Goal: Find contact information: Find contact information

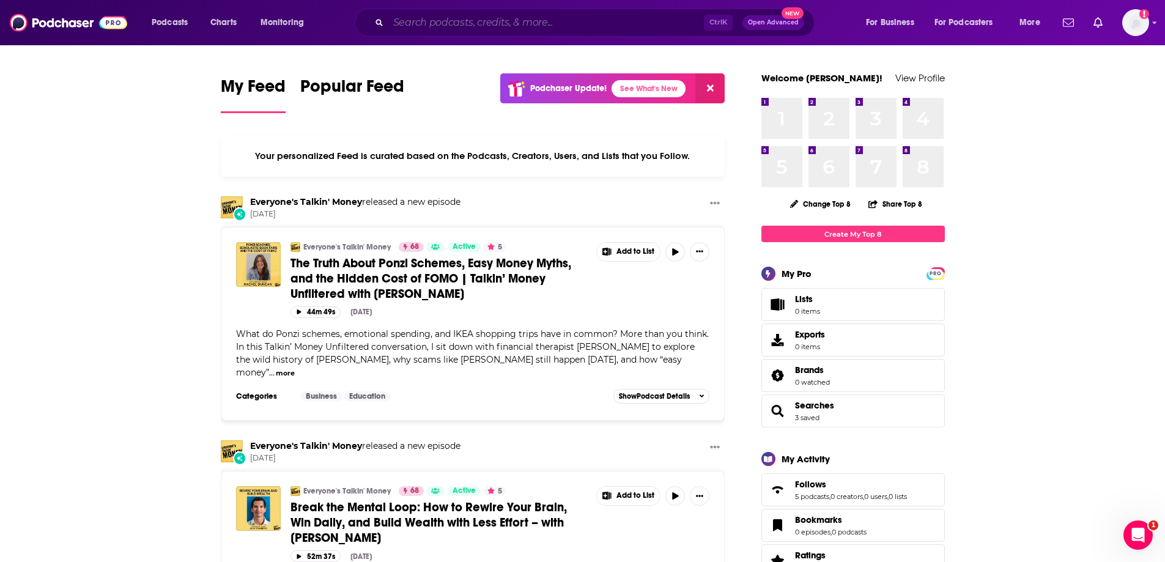
click at [450, 15] on input "Search podcasts, credits, & more..." at bounding box center [546, 23] width 316 height 20
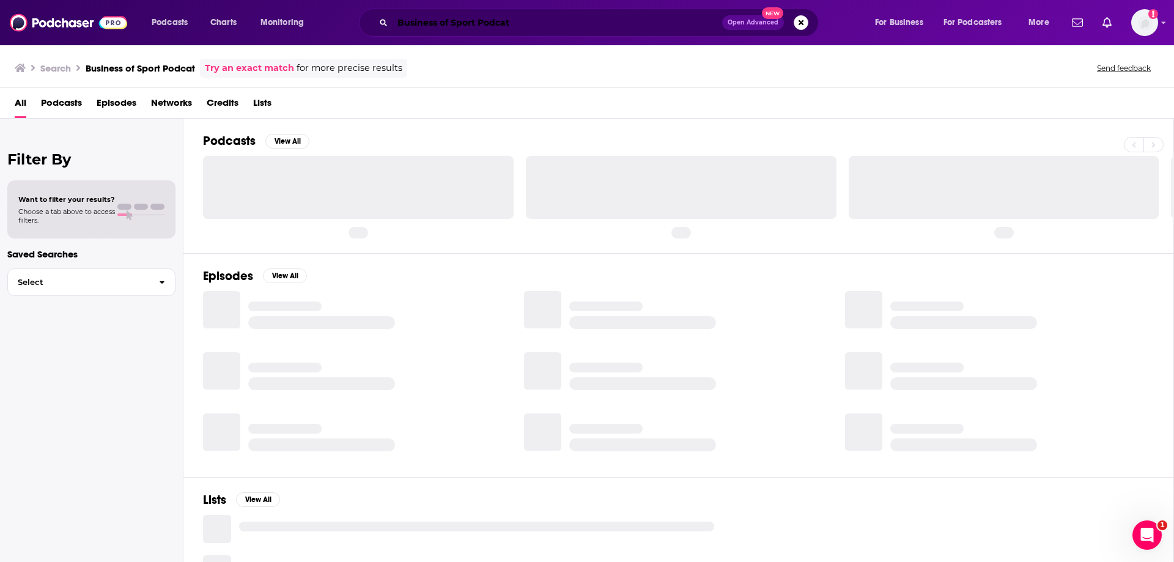
click at [511, 28] on input "Business of Sport Podcat" at bounding box center [558, 23] width 330 height 20
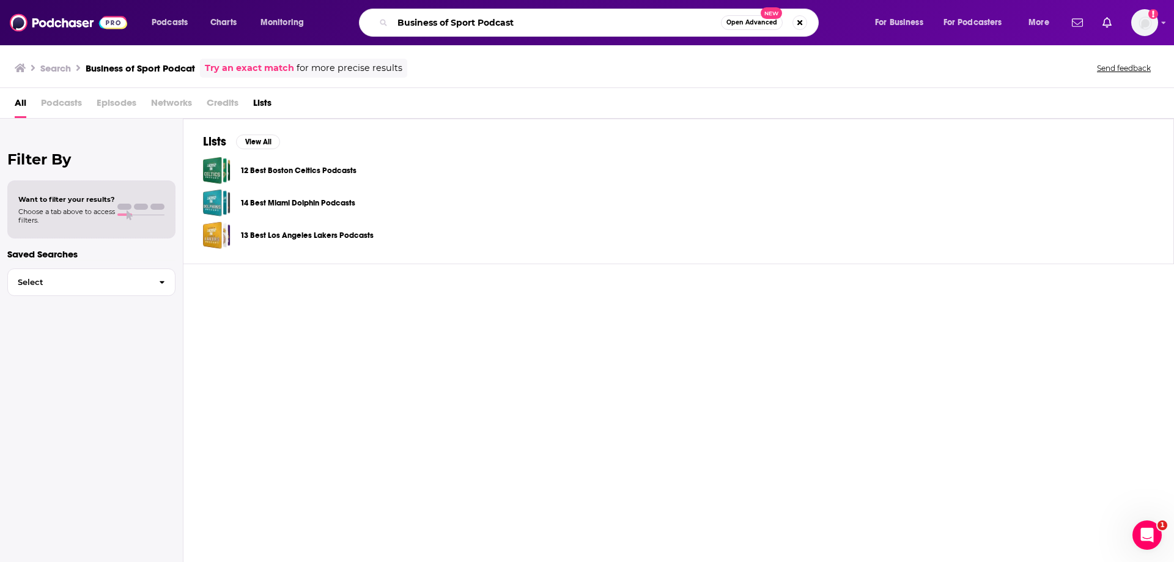
type input "Business of Sport Podcast"
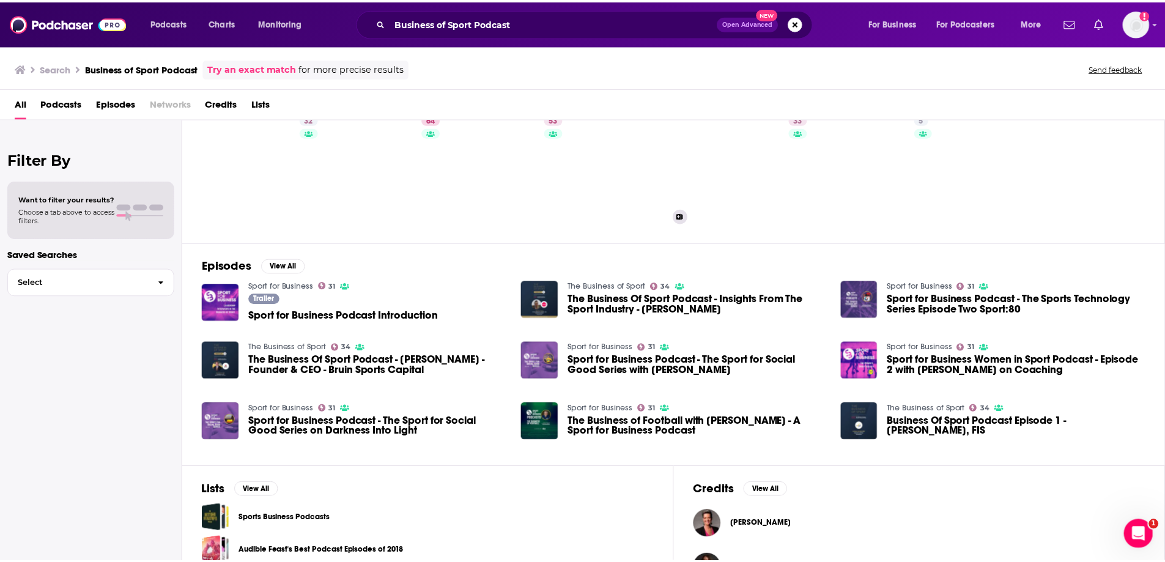
scroll to position [94, 0]
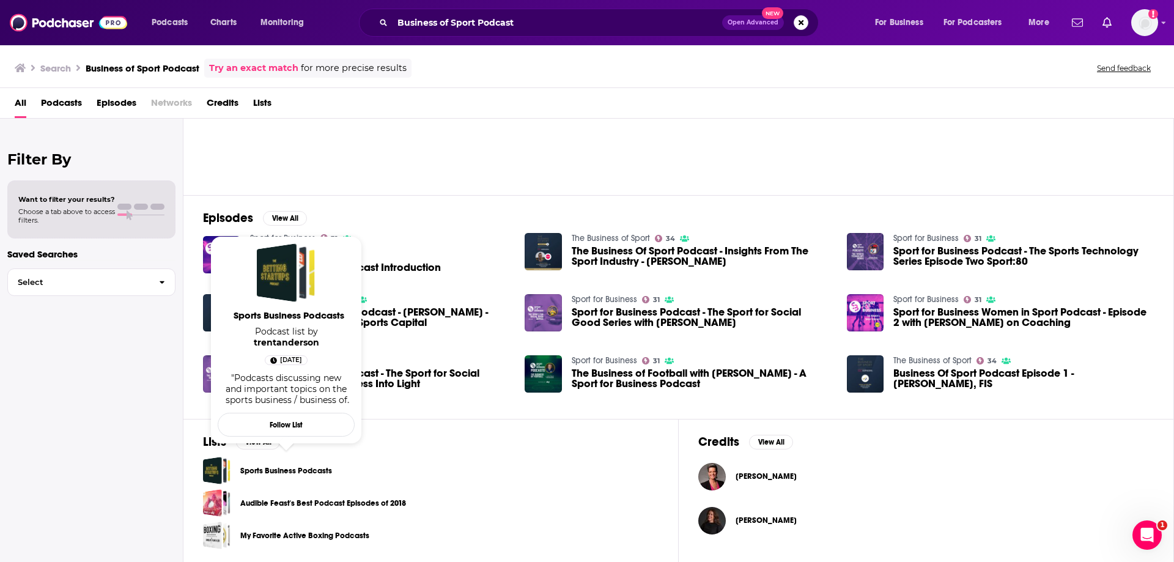
click at [280, 473] on link "Sports Business Podcasts" at bounding box center [286, 470] width 92 height 13
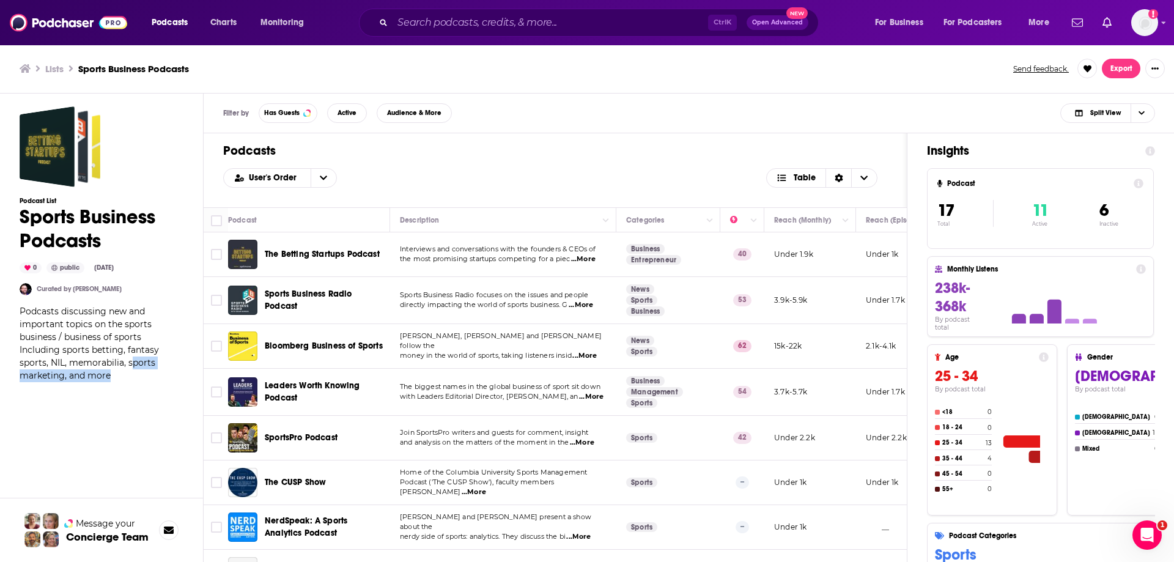
drag, startPoint x: 132, startPoint y: 367, endPoint x: 119, endPoint y: 377, distance: 16.5
click at [119, 377] on div "Podcasts discussing new and important topics on the sports business / business …" at bounding box center [102, 343] width 164 height 77
click at [127, 385] on div "Podcast List Sports Business Podcasts 0 public [DATE] Curated by [PERSON_NAME] …" at bounding box center [102, 382] width 164 height 552
click at [122, 382] on div "Podcasts discussing new and important topics on the sports business / business …" at bounding box center [102, 343] width 164 height 77
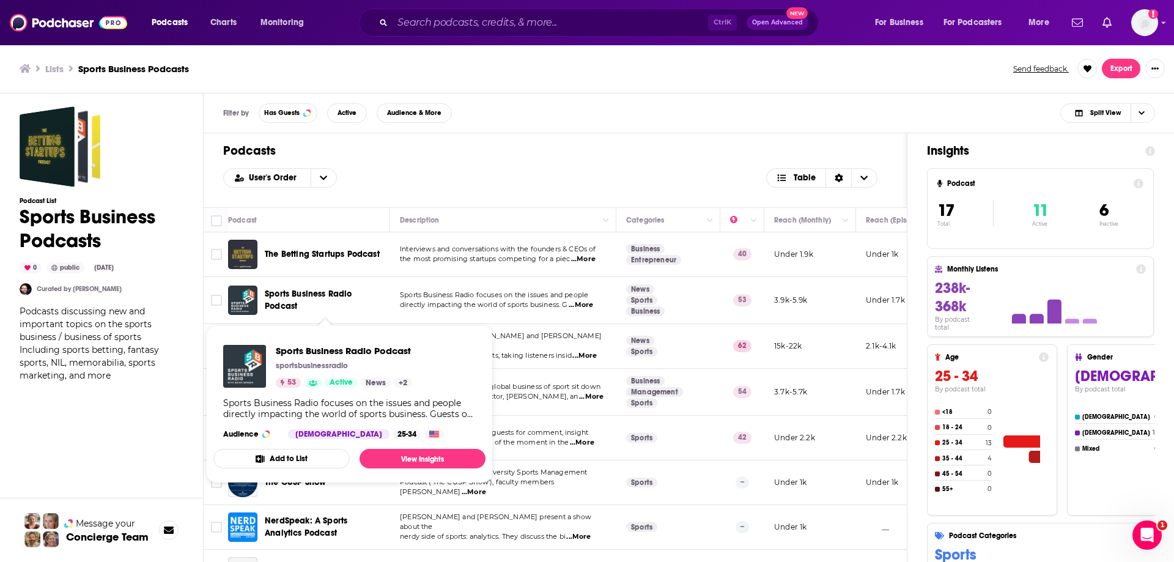
click at [291, 296] on span "Sports Business Radio Podcast" at bounding box center [308, 300] width 87 height 23
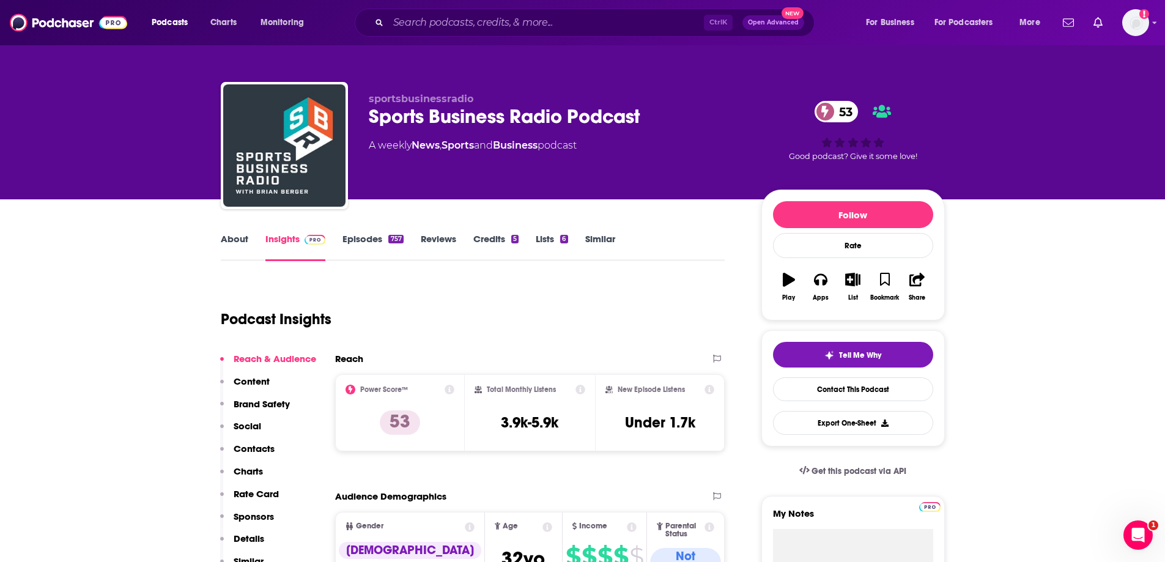
click at [226, 236] on link "About" at bounding box center [235, 247] width 28 height 28
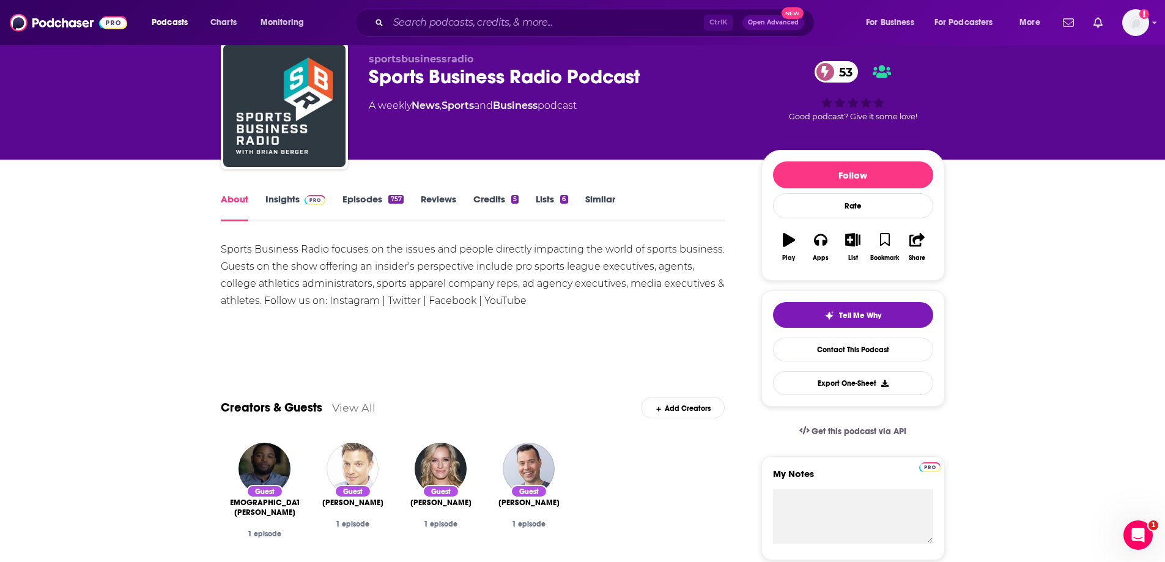
scroll to position [61, 0]
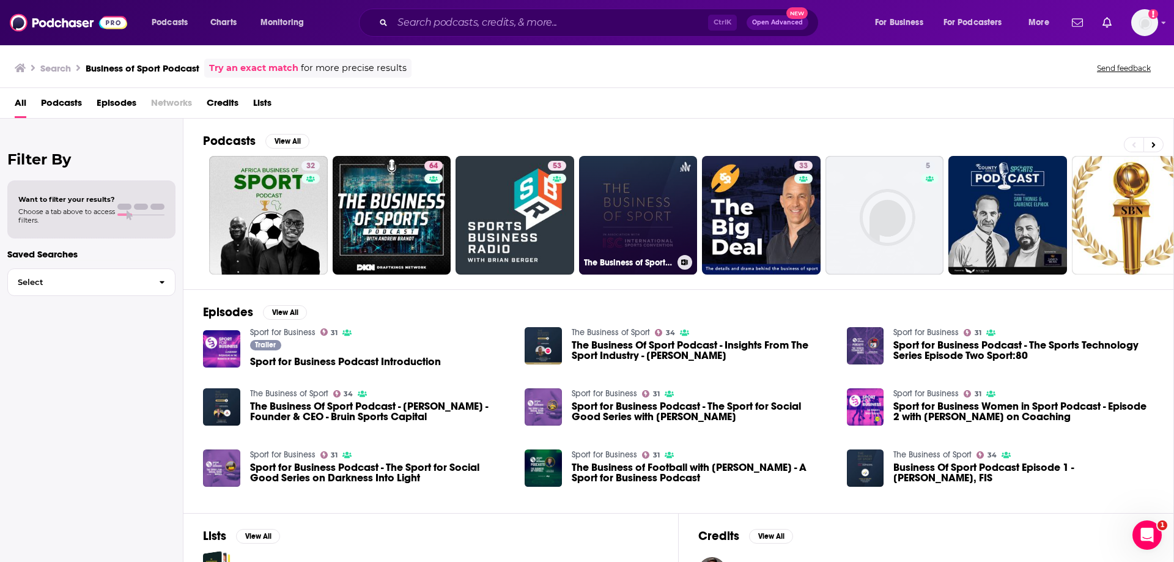
click at [647, 209] on link "The Business of Sport Podcast" at bounding box center [638, 215] width 119 height 119
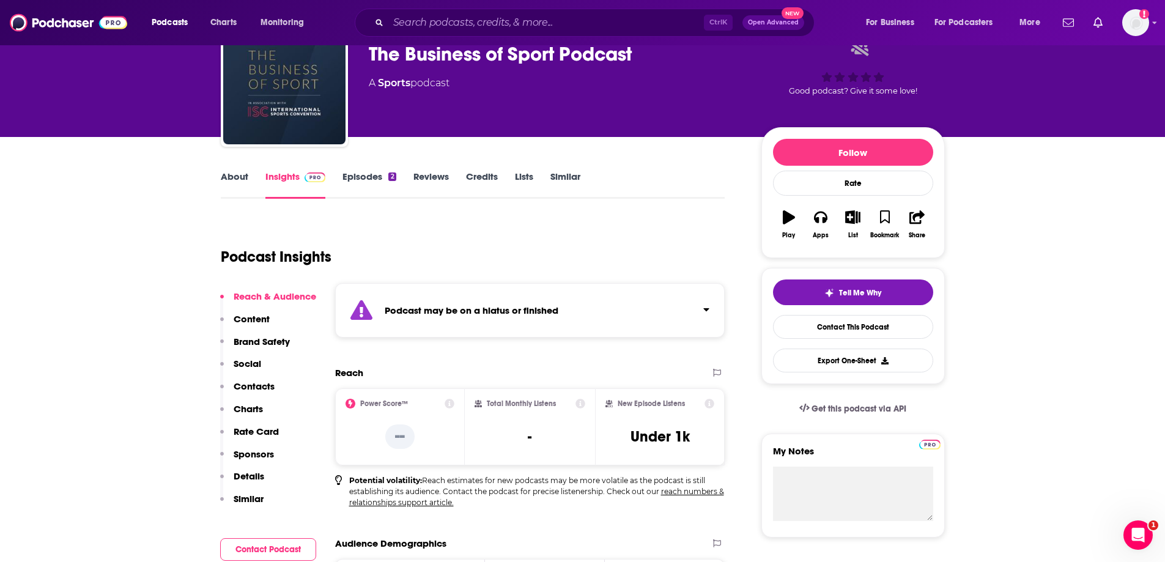
scroll to position [61, 0]
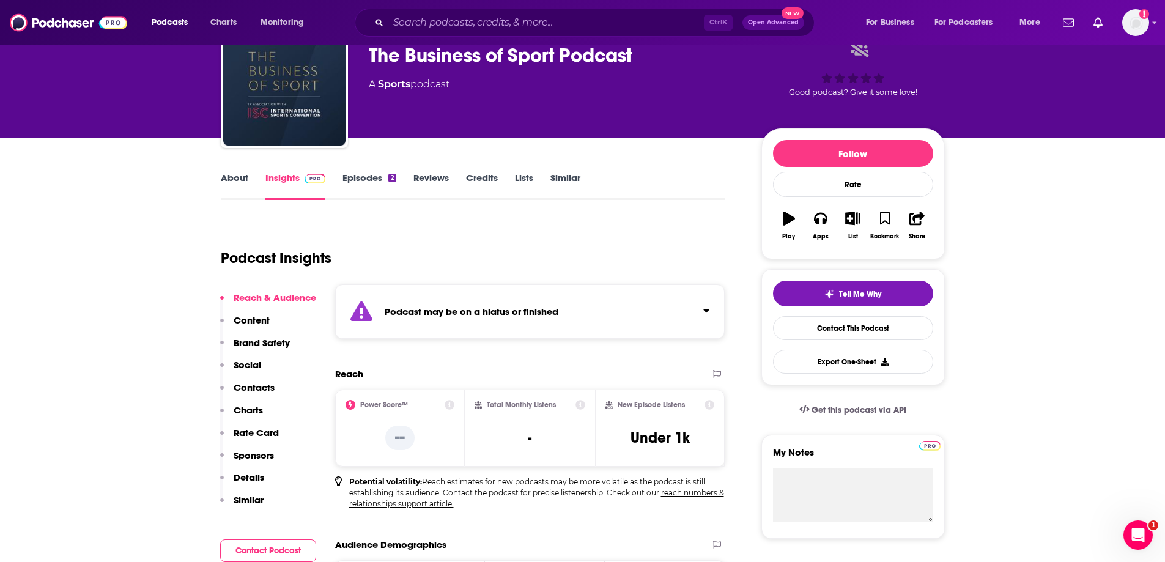
click at [226, 184] on link "About" at bounding box center [235, 186] width 28 height 28
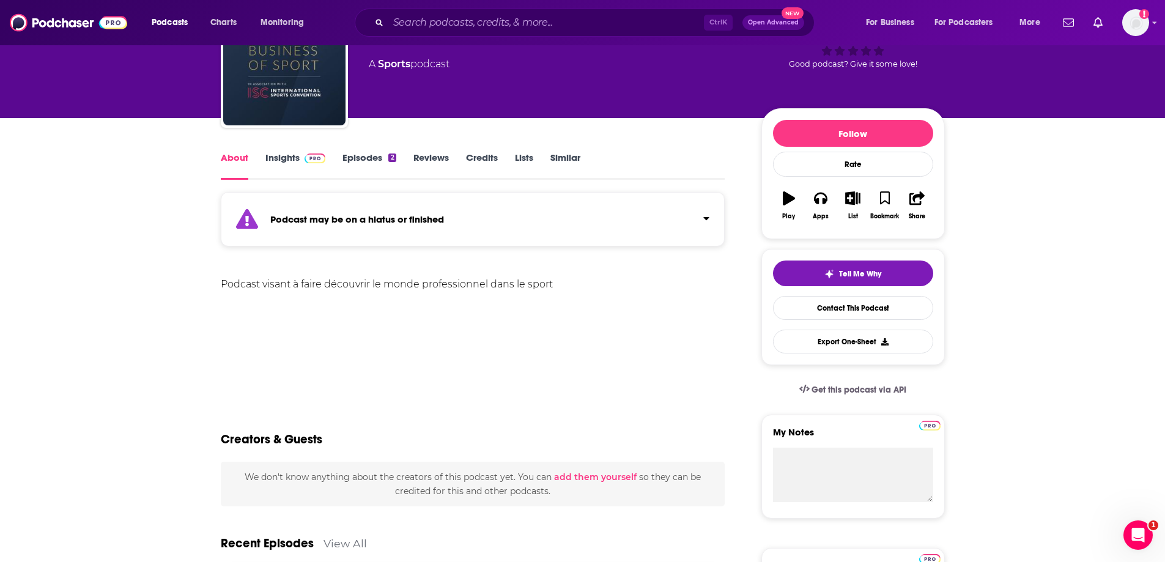
scroll to position [61, 0]
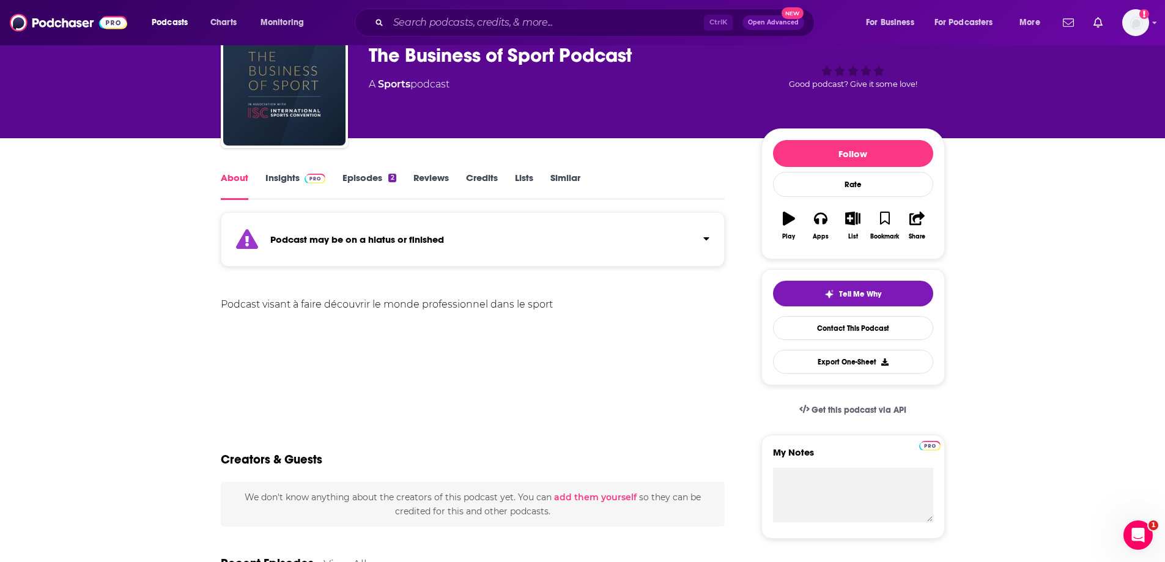
click at [269, 182] on link "Insights" at bounding box center [295, 186] width 61 height 28
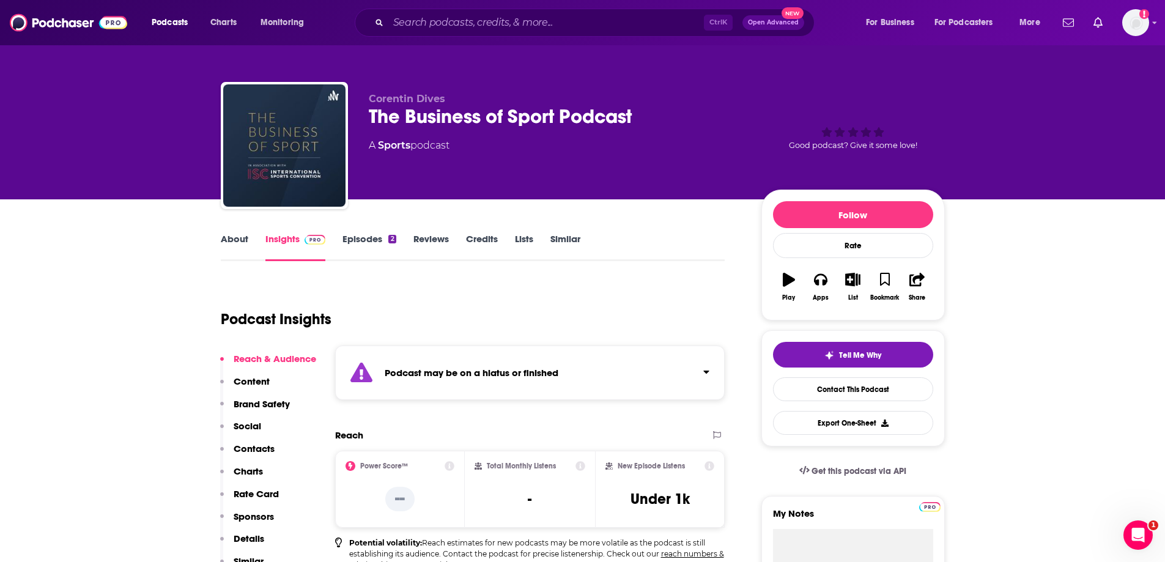
click at [368, 232] on div "About Insights Episodes 2 Reviews Credits Lists Similar" at bounding box center [473, 246] width 505 height 30
click at [368, 246] on link "Episodes 2" at bounding box center [369, 247] width 53 height 28
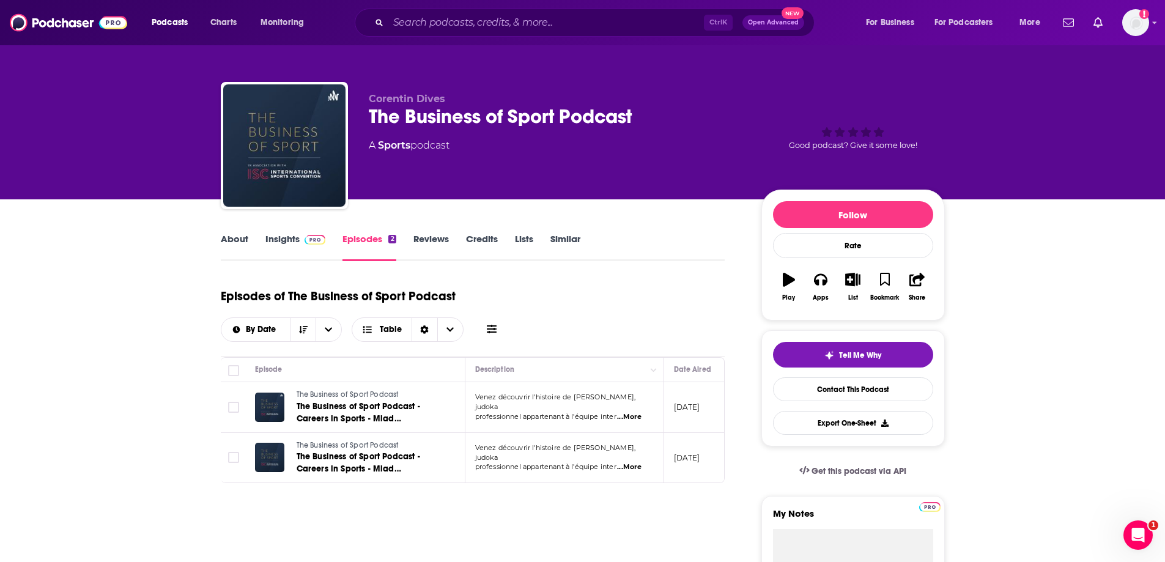
drag, startPoint x: 710, startPoint y: 269, endPoint x: 212, endPoint y: 297, distance: 499.3
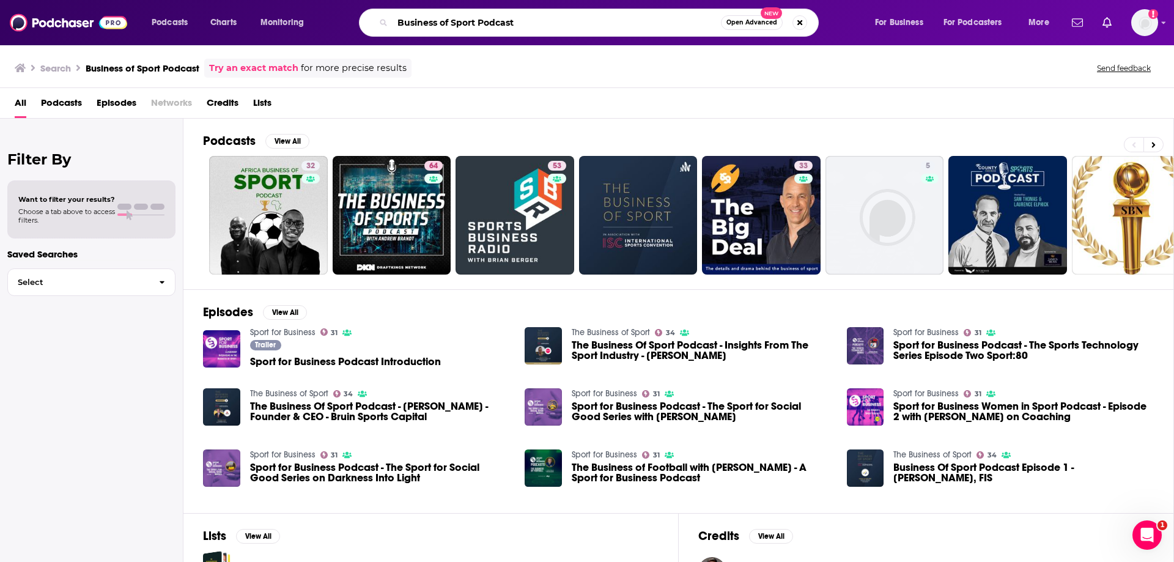
click at [517, 19] on input "Business of Sport Podcast" at bounding box center [557, 23] width 328 height 20
type input "[PERSON_NAME]"
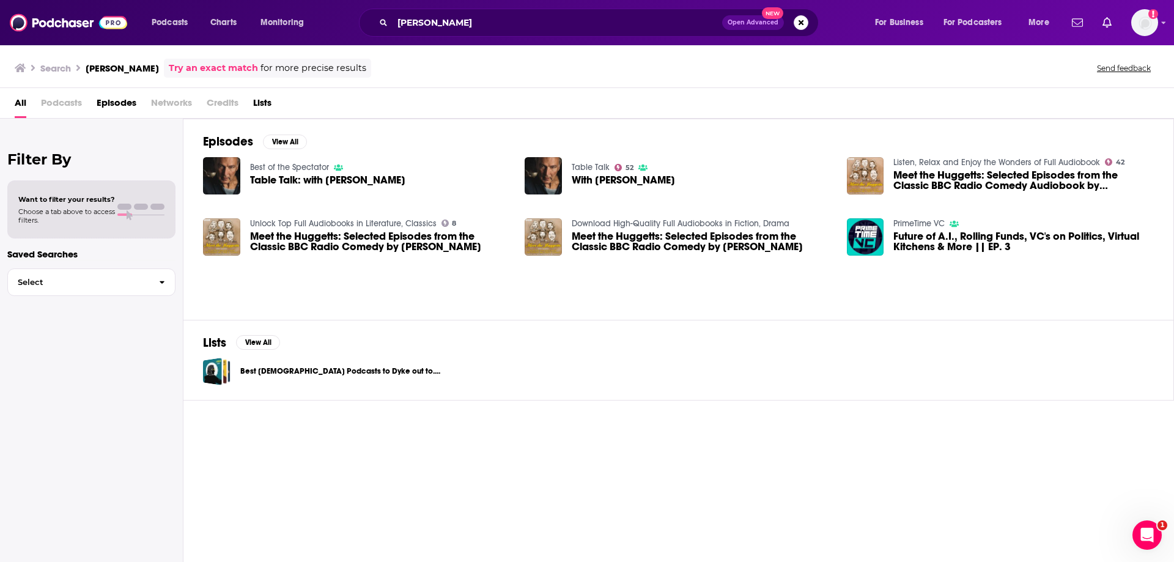
click at [377, 185] on span "Table Talk: with [PERSON_NAME]" at bounding box center [327, 180] width 155 height 10
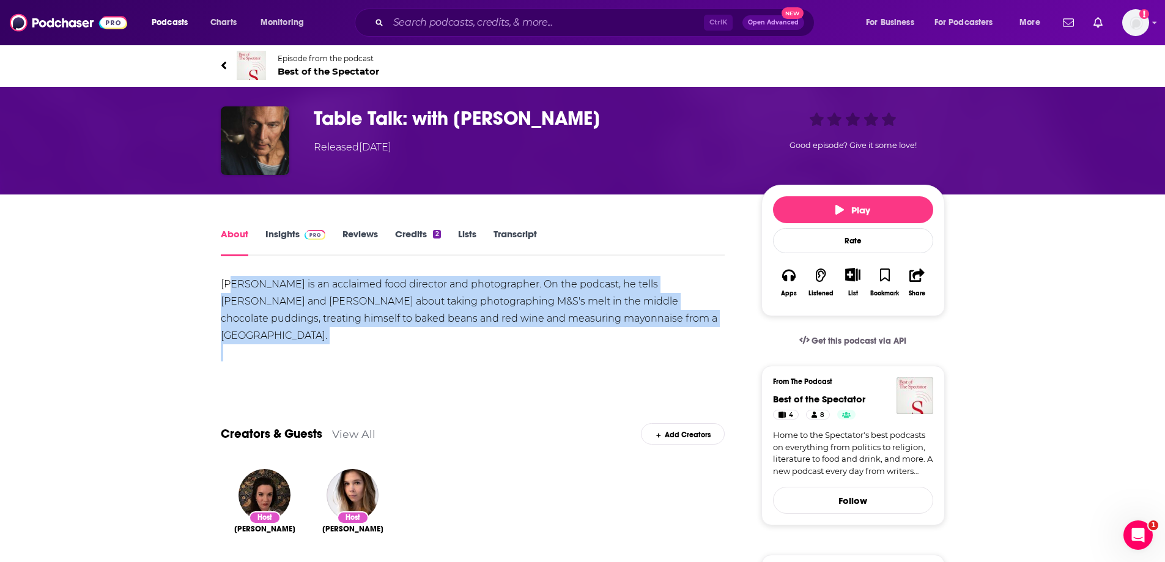
drag, startPoint x: 515, startPoint y: 347, endPoint x: 305, endPoint y: 303, distance: 215.0
click at [234, 288] on div "[PERSON_NAME] is an acclaimed food director and photographer. On the podcast, h…" at bounding box center [473, 327] width 505 height 103
click at [457, 344] on div "[PERSON_NAME] is an acclaimed food director and photographer. On the podcast, h…" at bounding box center [473, 327] width 505 height 103
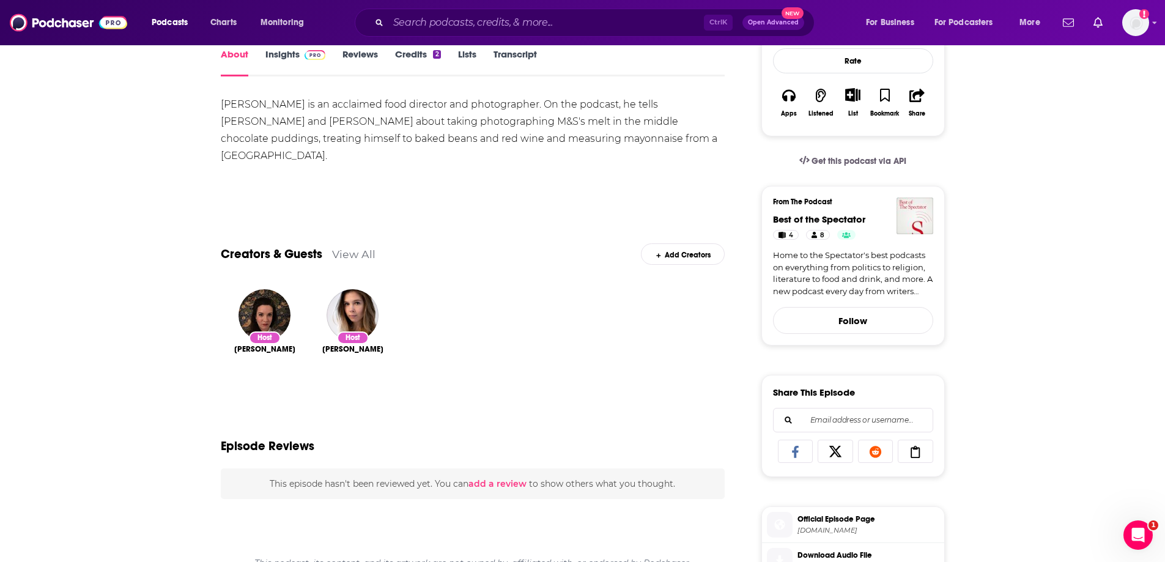
scroll to position [184, 0]
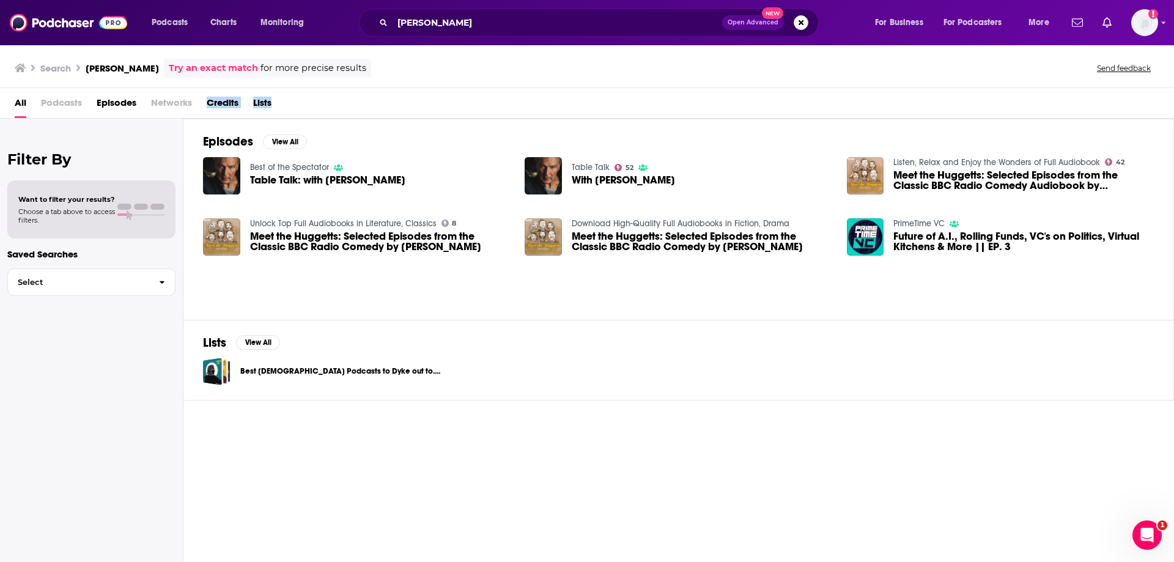
drag, startPoint x: 297, startPoint y: 97, endPoint x: 201, endPoint y: 112, distance: 96.6
click at [199, 112] on div "All Podcasts Episodes Networks Credits Lists" at bounding box center [590, 105] width 1150 height 25
drag, startPoint x: 670, startPoint y: 453, endPoint x: 654, endPoint y: 447, distance: 17.0
click at [659, 449] on div "Episodes View All Best of the Spectator Table Talk: with [PERSON_NAME] Table Ta…" at bounding box center [679, 342] width 991 height 446
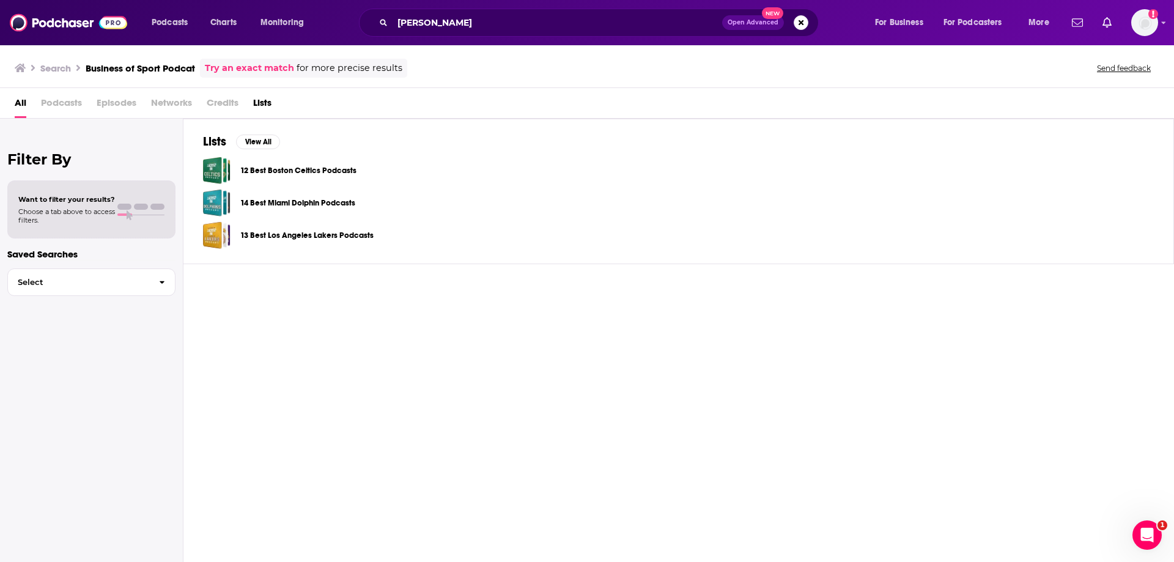
click at [536, 33] on div "[PERSON_NAME] Open Advanced New" at bounding box center [589, 23] width 460 height 28
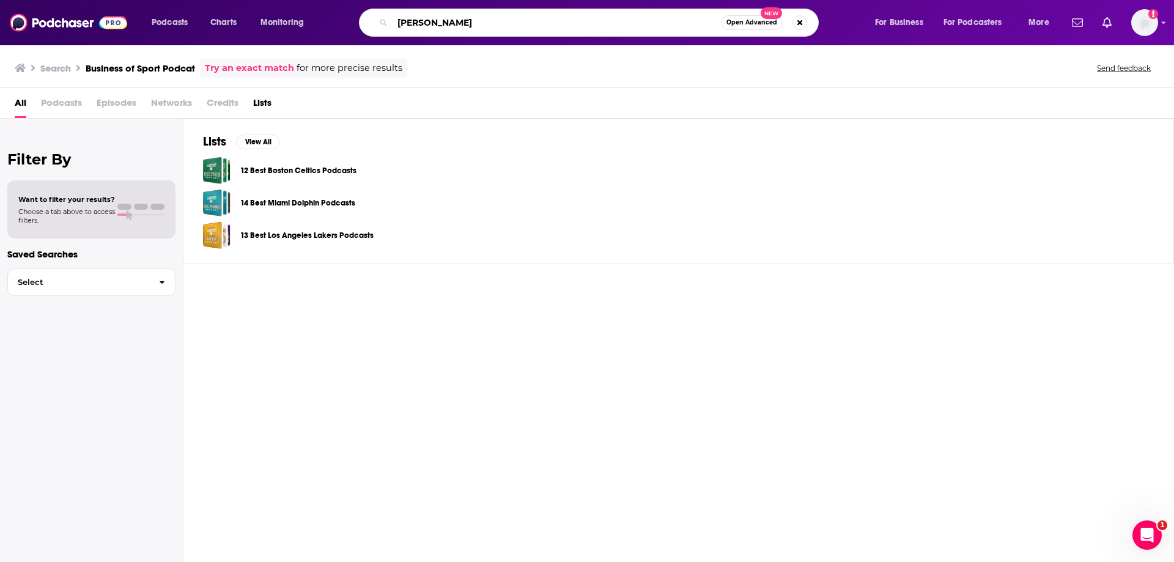
click at [533, 17] on input "[PERSON_NAME]" at bounding box center [557, 23] width 328 height 20
click at [535, 15] on input "[PERSON_NAME]" at bounding box center [557, 23] width 328 height 20
click at [536, 15] on input "[PERSON_NAME]" at bounding box center [557, 23] width 328 height 20
type input "C"
type input "Business of Sport"
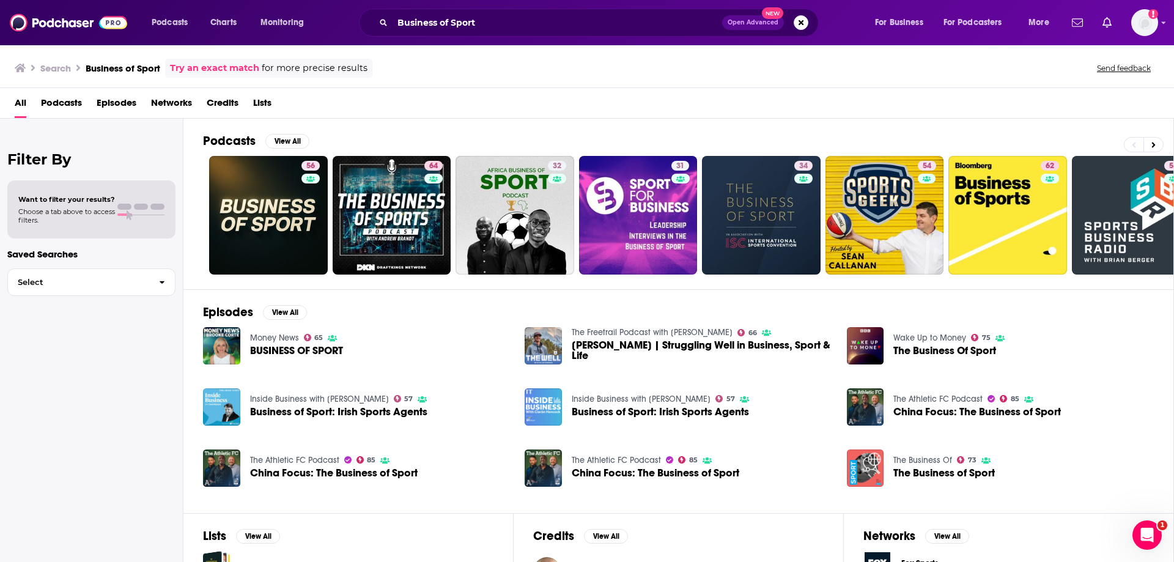
click at [291, 354] on span "BUSINESS OF SPORT" at bounding box center [296, 351] width 93 height 10
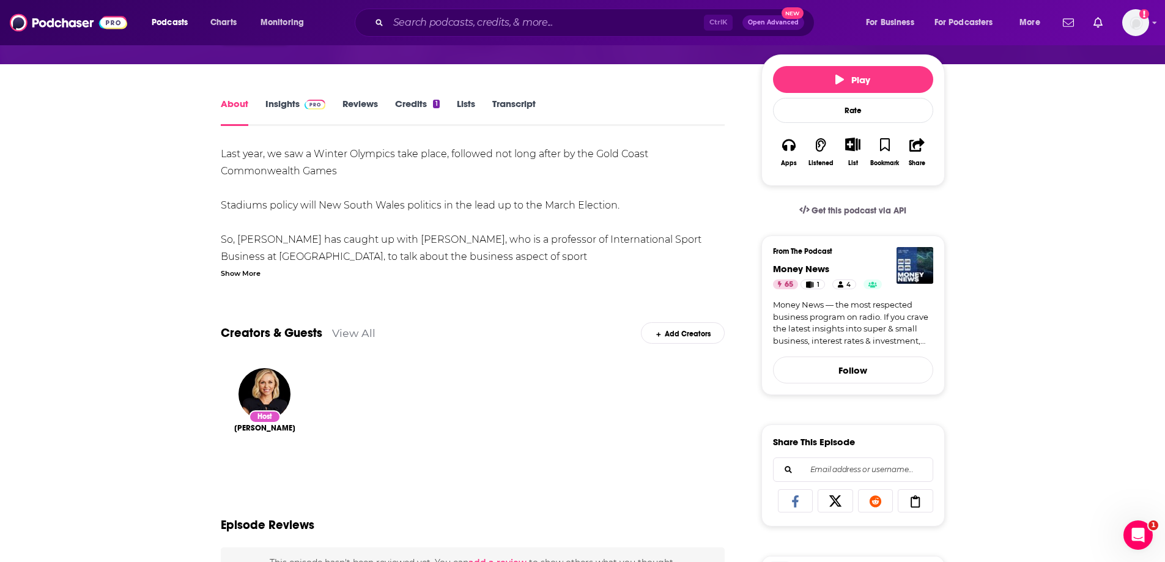
scroll to position [61, 0]
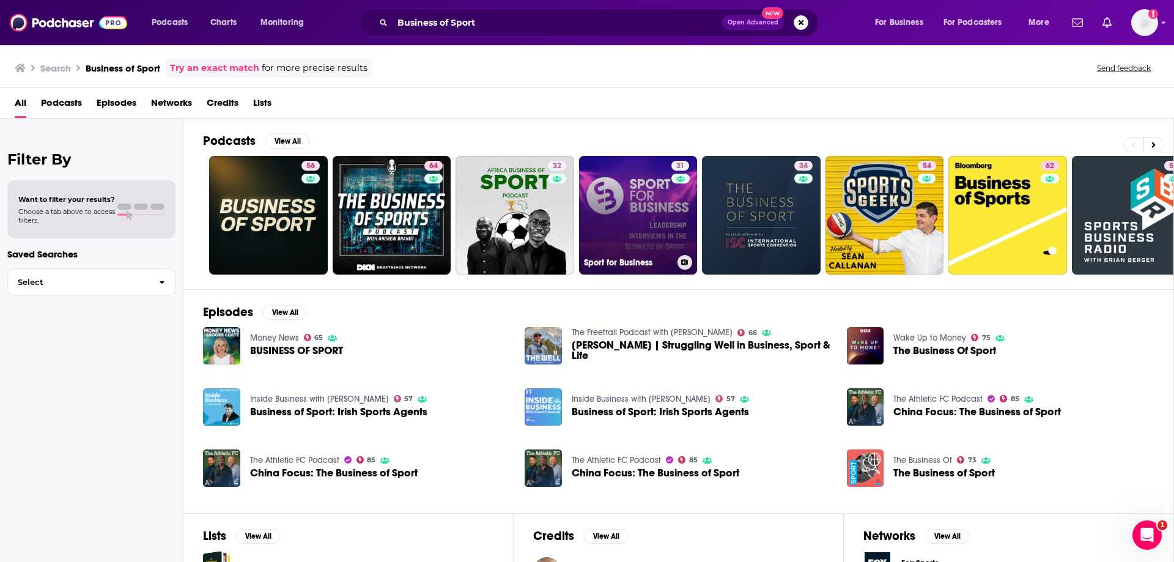
click at [646, 210] on link "31 Sport for Business" at bounding box center [638, 215] width 119 height 119
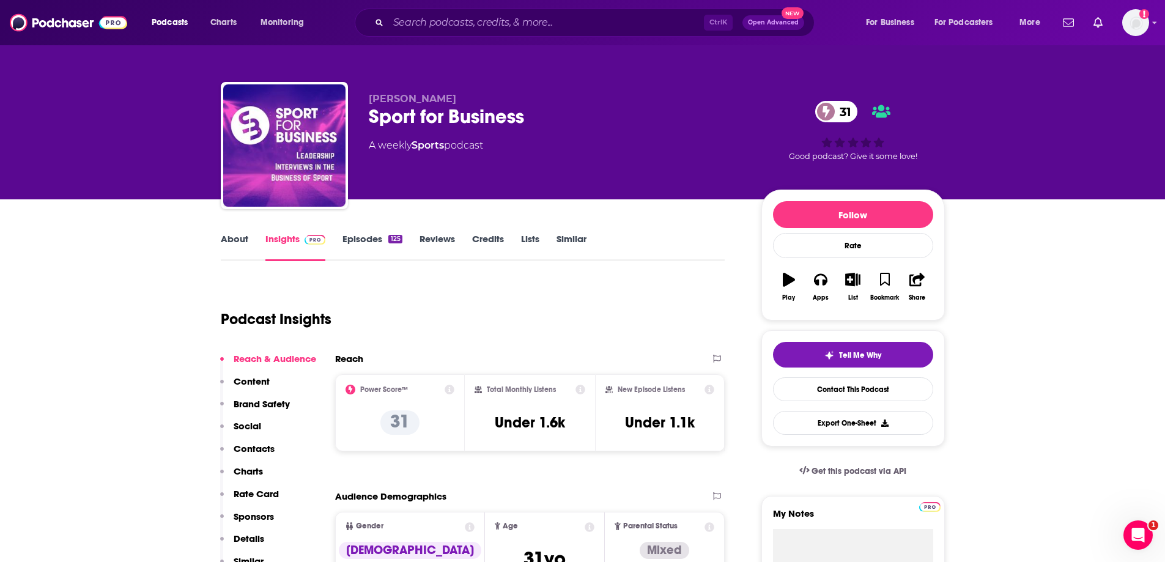
click at [228, 235] on link "About" at bounding box center [235, 247] width 28 height 28
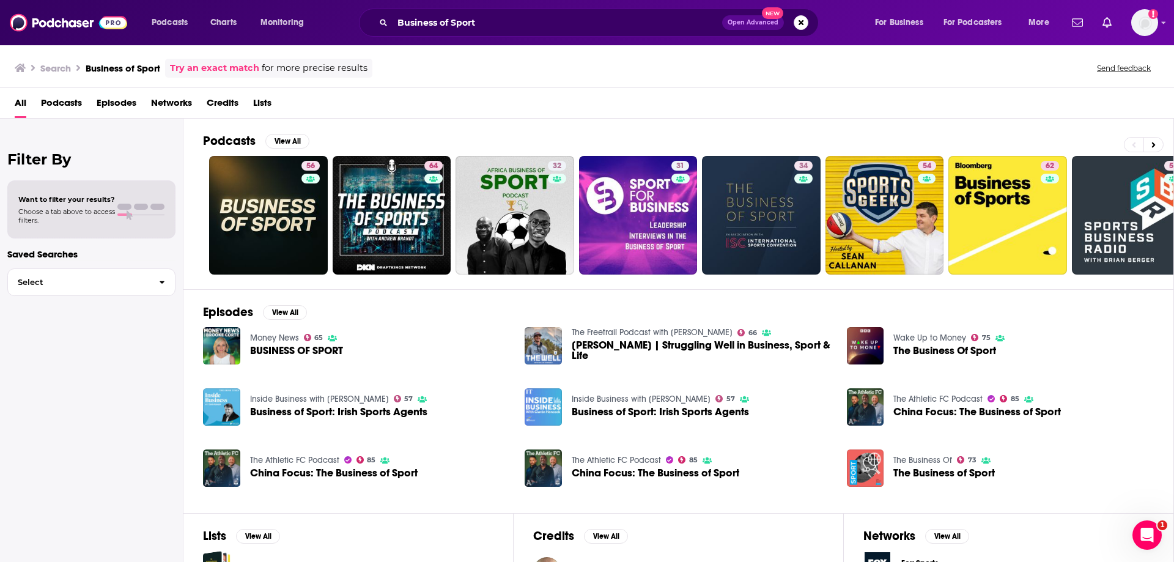
click at [839, 58] on div "Search Business of Sport Try an exact match for more precise results Send feedb…" at bounding box center [587, 66] width 1174 height 44
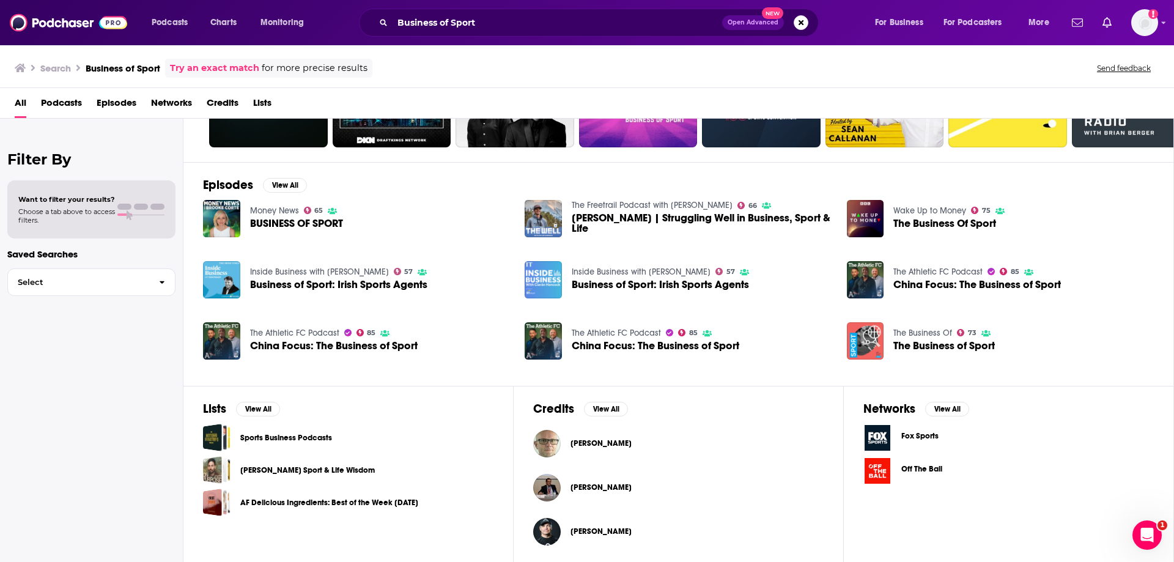
scroll to position [129, 0]
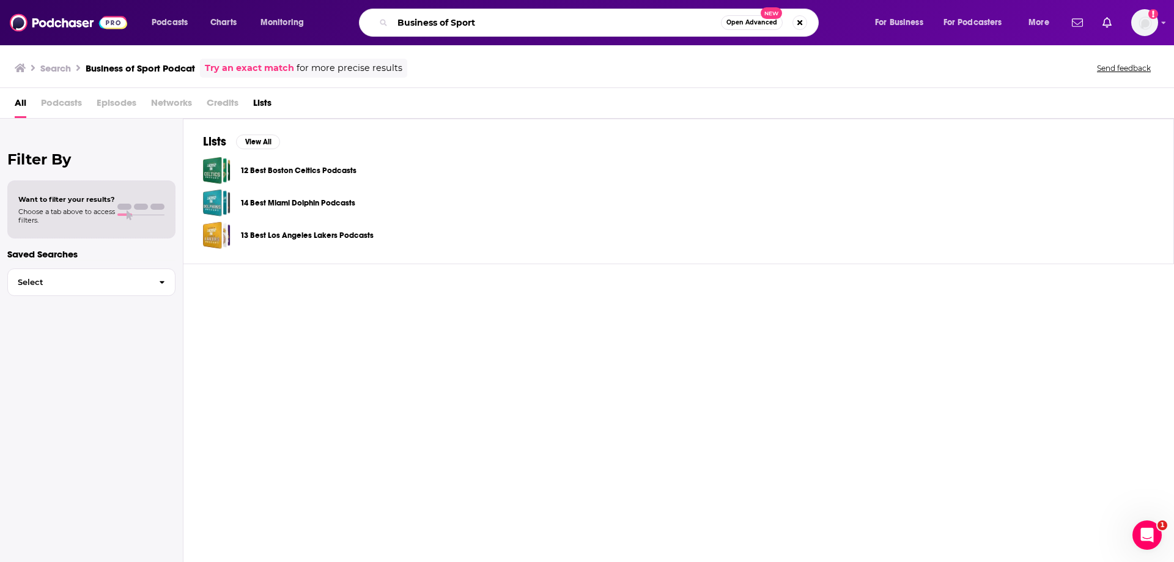
click at [494, 20] on input "Business of Sport" at bounding box center [557, 23] width 328 height 20
type input "Business of Sport Podcast"
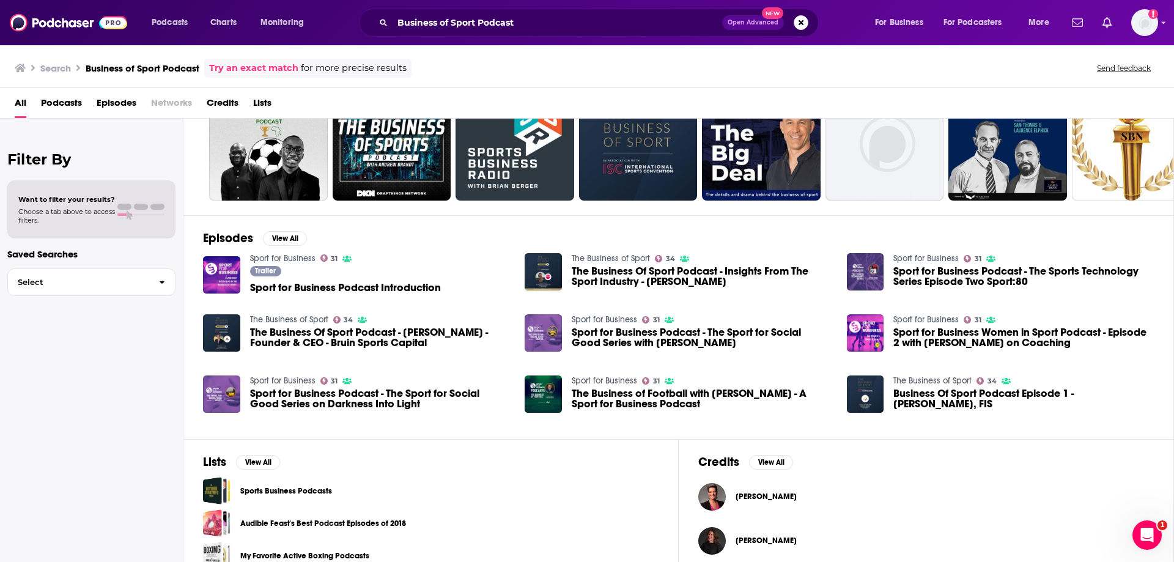
scroll to position [75, 0]
click at [284, 314] on link "The Business of Sport" at bounding box center [289, 319] width 78 height 10
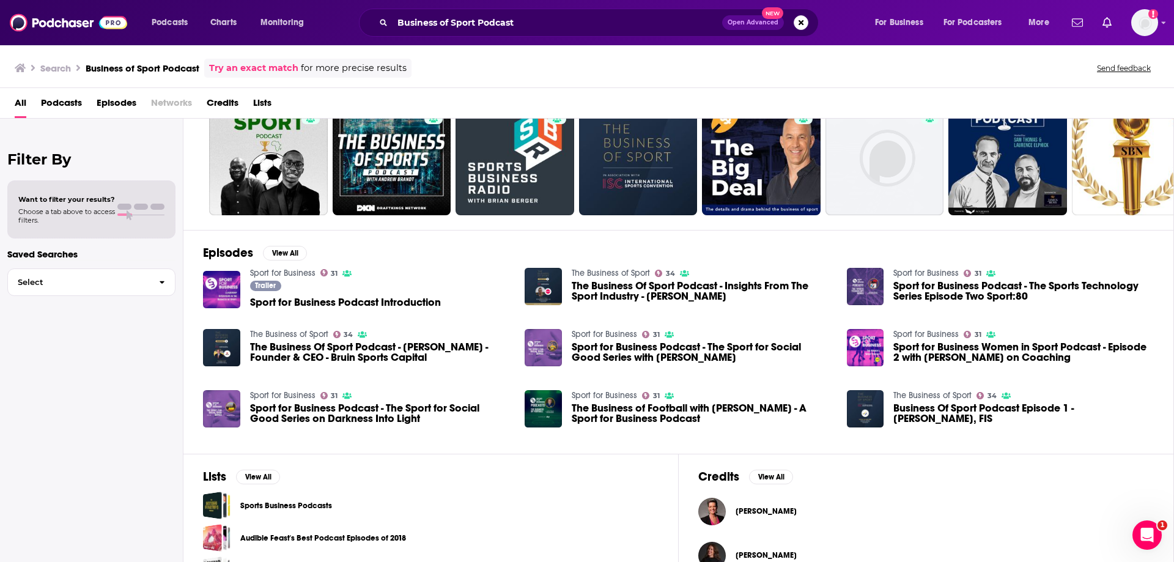
scroll to position [94, 0]
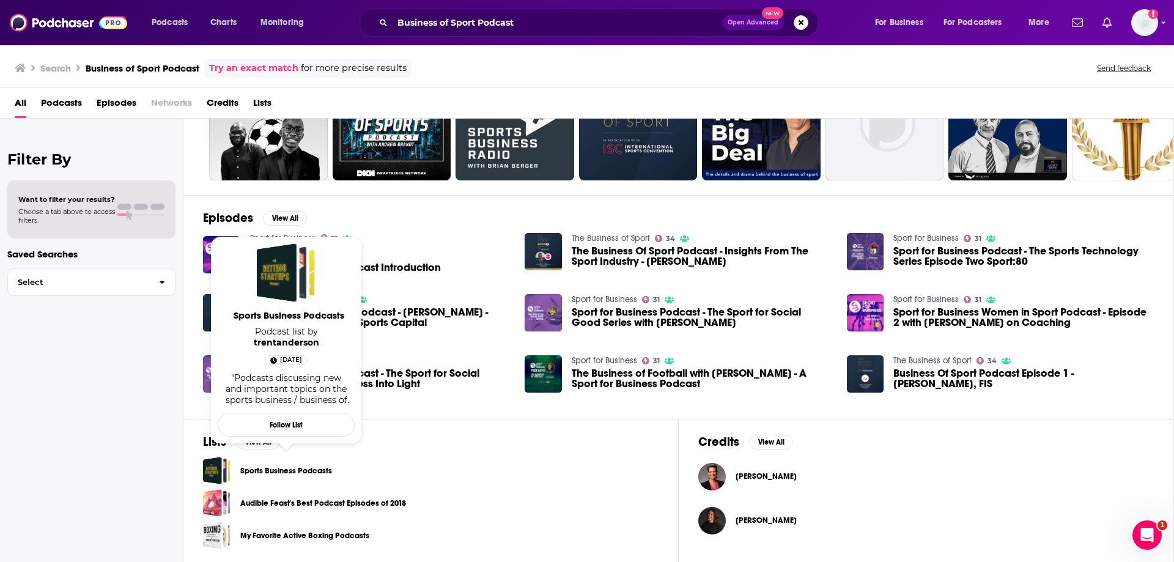
click at [293, 472] on link "Sports Business Podcasts" at bounding box center [286, 470] width 92 height 13
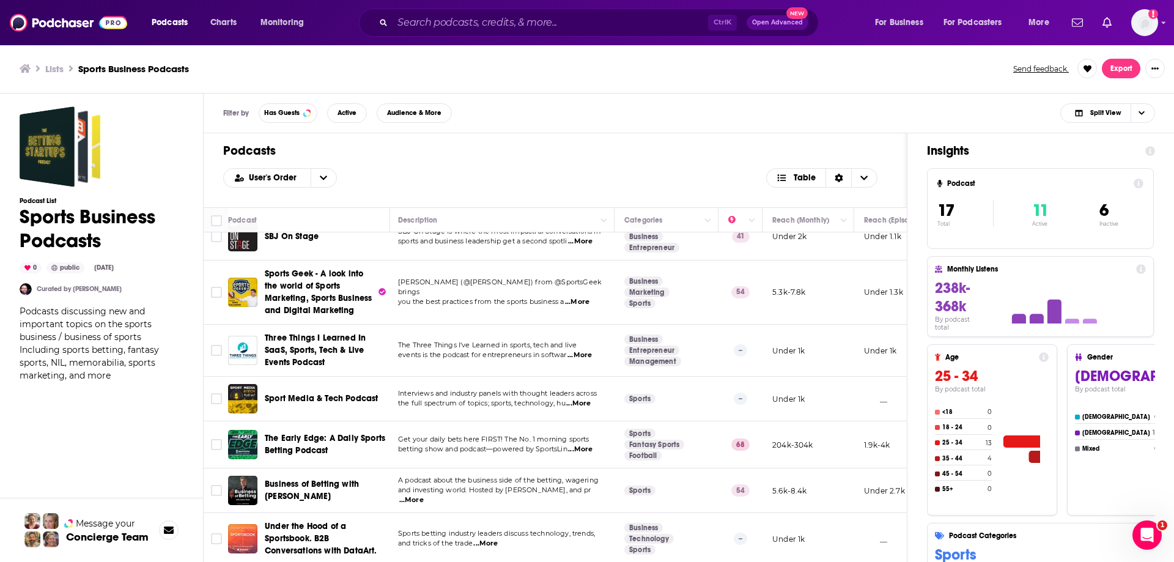
scroll to position [482, 0]
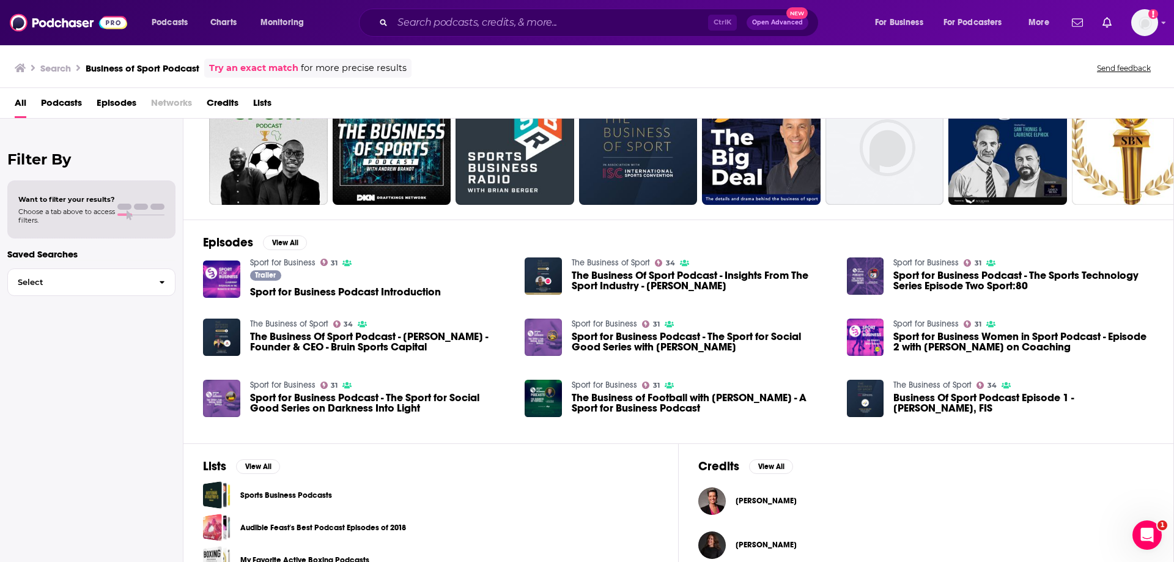
scroll to position [94, 0]
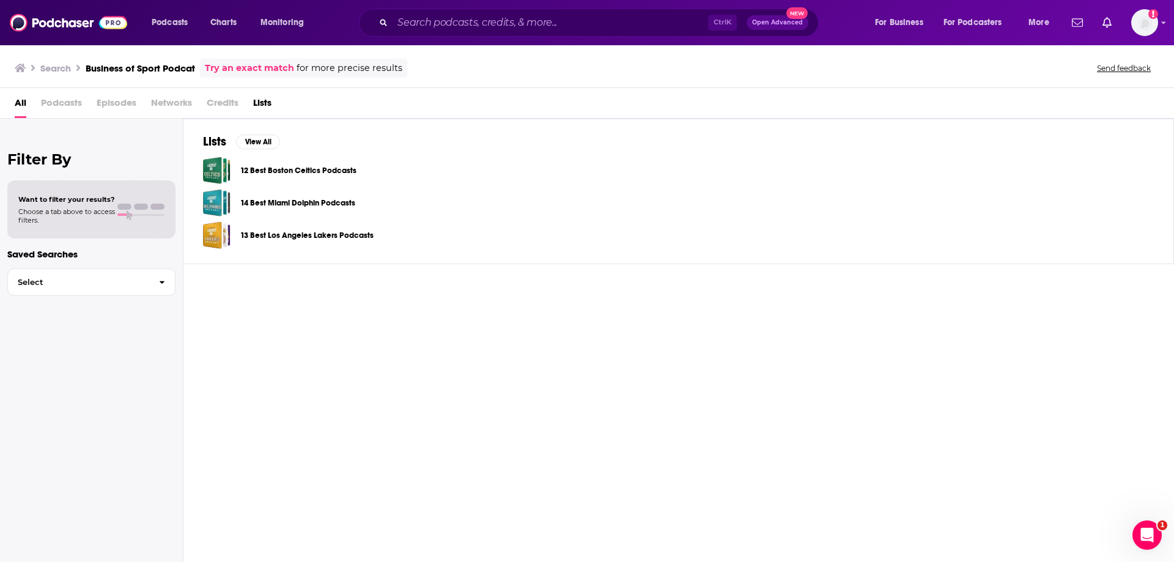
drag, startPoint x: 441, startPoint y: 7, endPoint x: 431, endPoint y: 17, distance: 13.8
click at [440, 9] on div "Podcasts Charts Monitoring Ctrl K Open Advanced New For Business For Podcasters…" at bounding box center [587, 22] width 1174 height 45
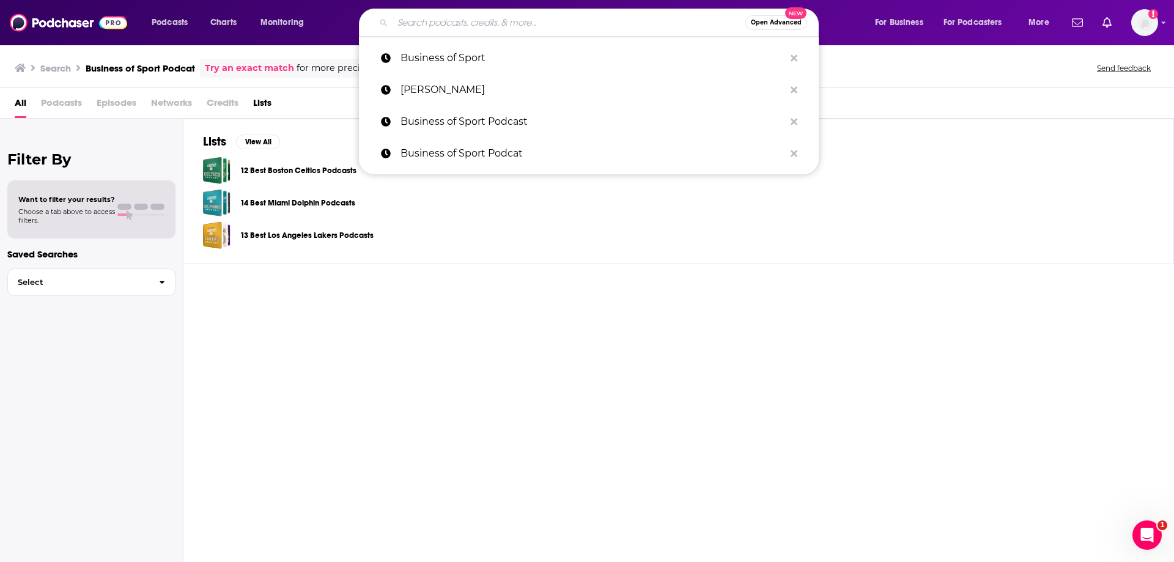
click at [431, 17] on input "Search podcasts, credits, & more..." at bounding box center [569, 23] width 353 height 20
click at [421, 65] on p "Business of Sport" at bounding box center [593, 58] width 384 height 32
type input "Business of Sport"
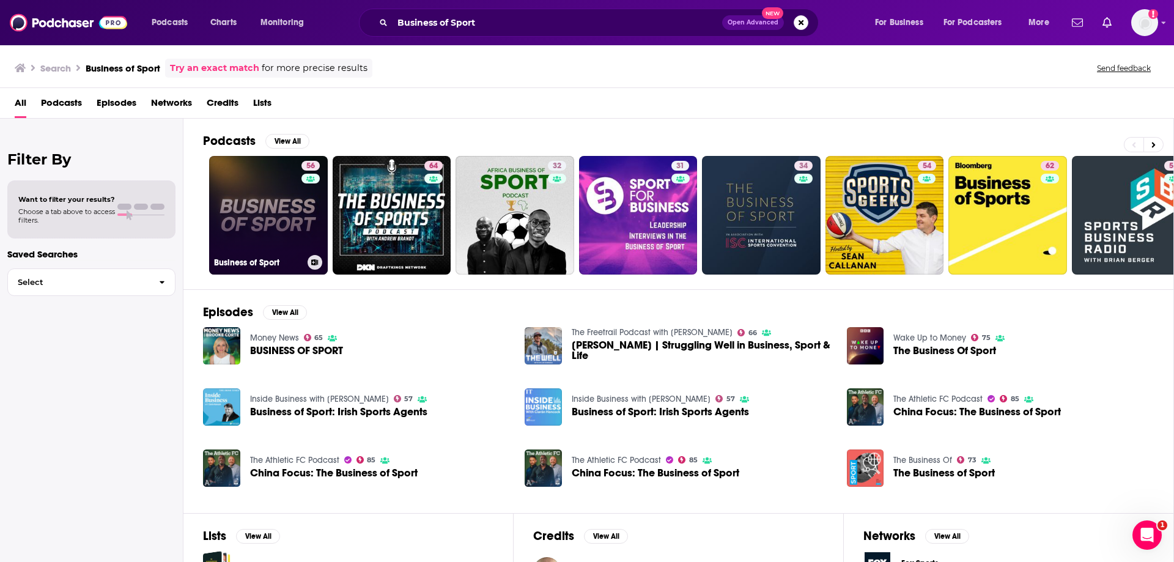
click at [236, 225] on link "56 Business of Sport" at bounding box center [268, 215] width 119 height 119
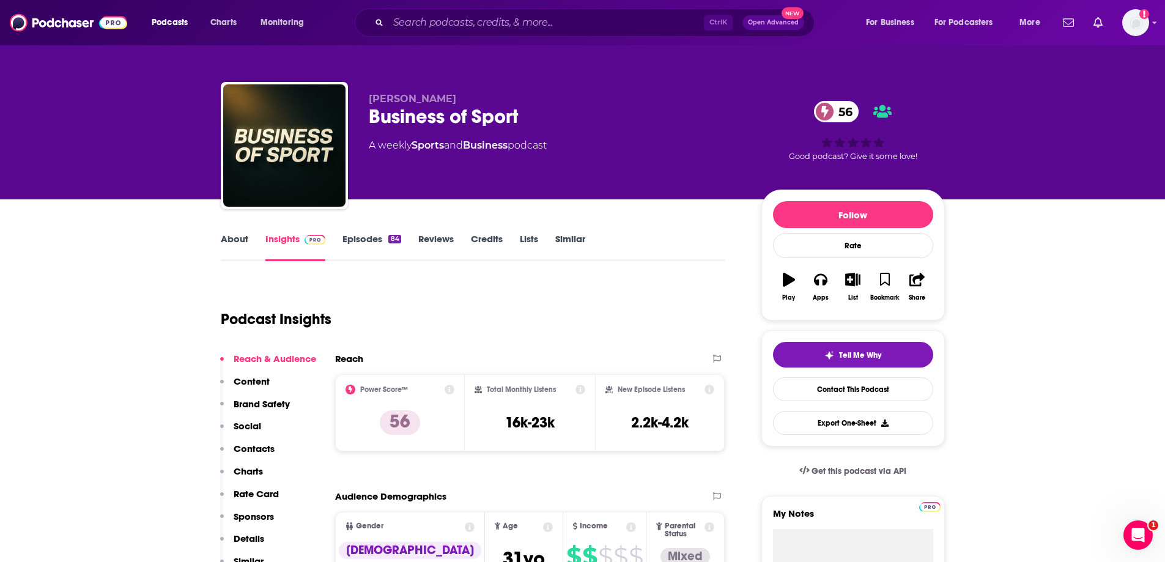
click at [882, 403] on div "Tell Me Why Contact This Podcast Export One-Sheet" at bounding box center [853, 388] width 160 height 93
click at [880, 393] on link "Contact This Podcast" at bounding box center [853, 389] width 160 height 24
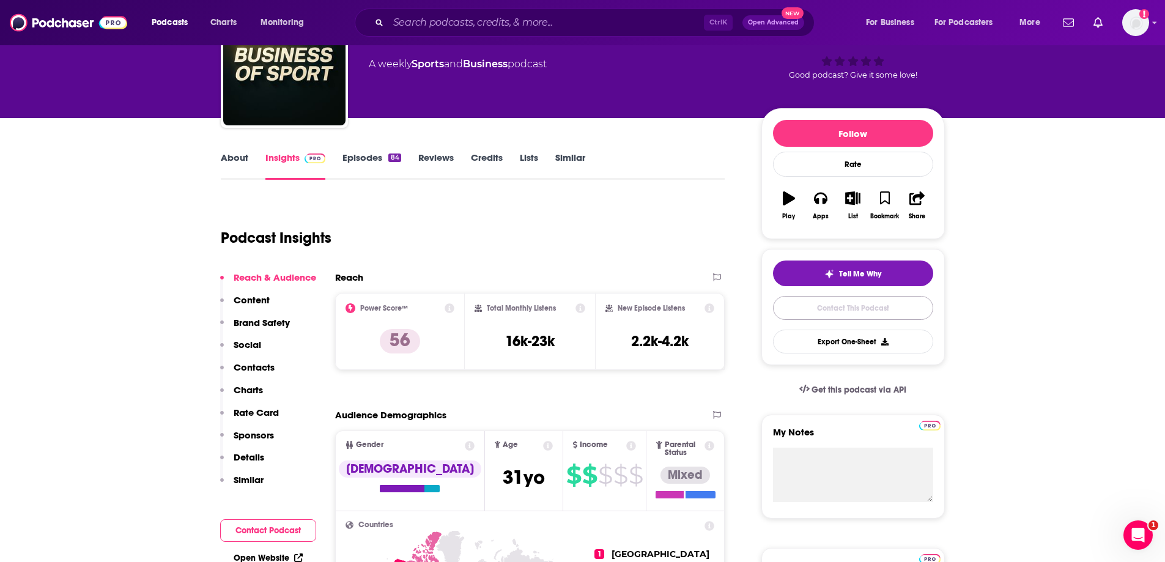
scroll to position [54, 0]
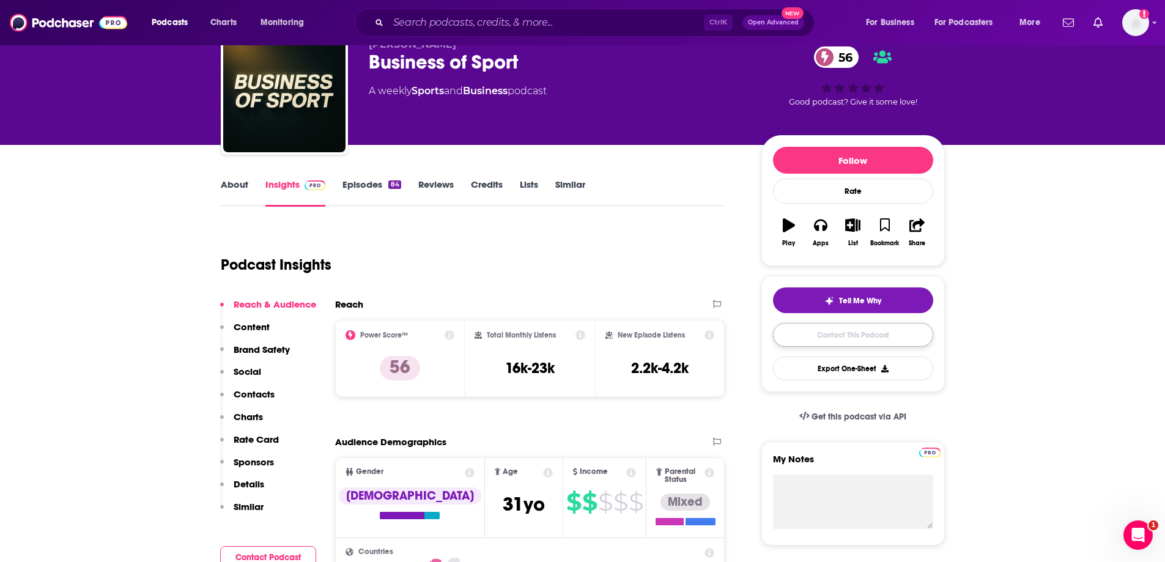
click at [822, 340] on link "Contact This Podcast" at bounding box center [853, 335] width 160 height 24
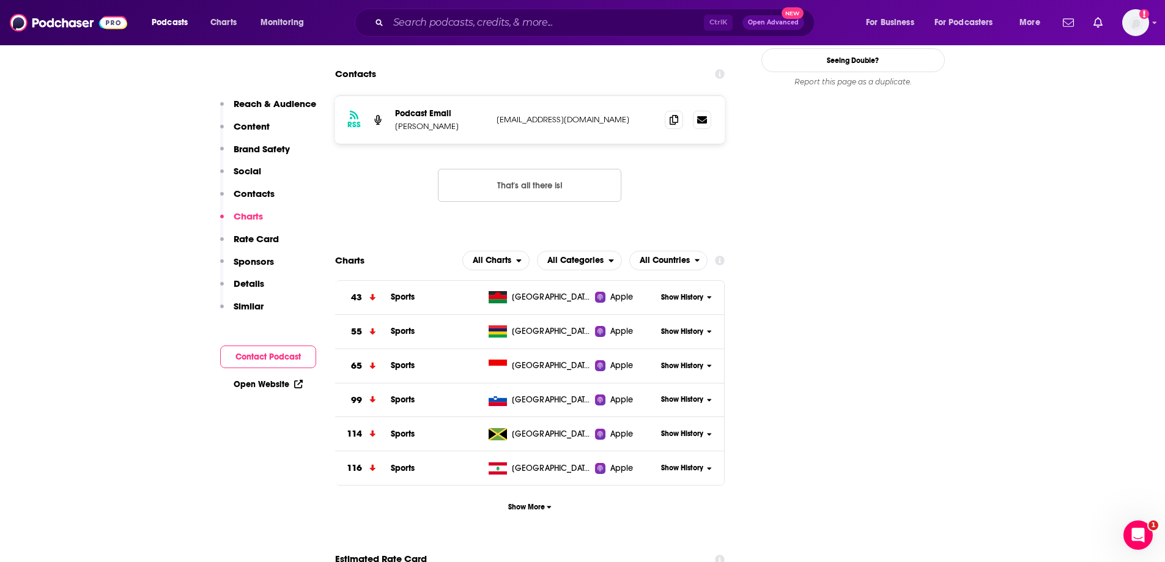
click at [247, 358] on button "Contact Podcast" at bounding box center [268, 357] width 96 height 23
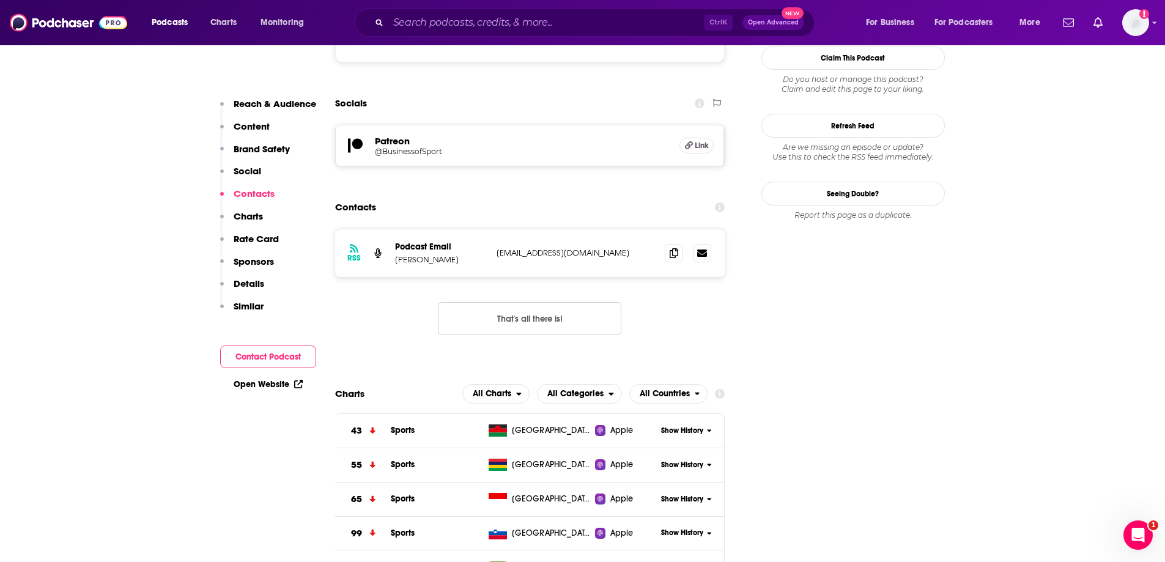
scroll to position [1108, 0]
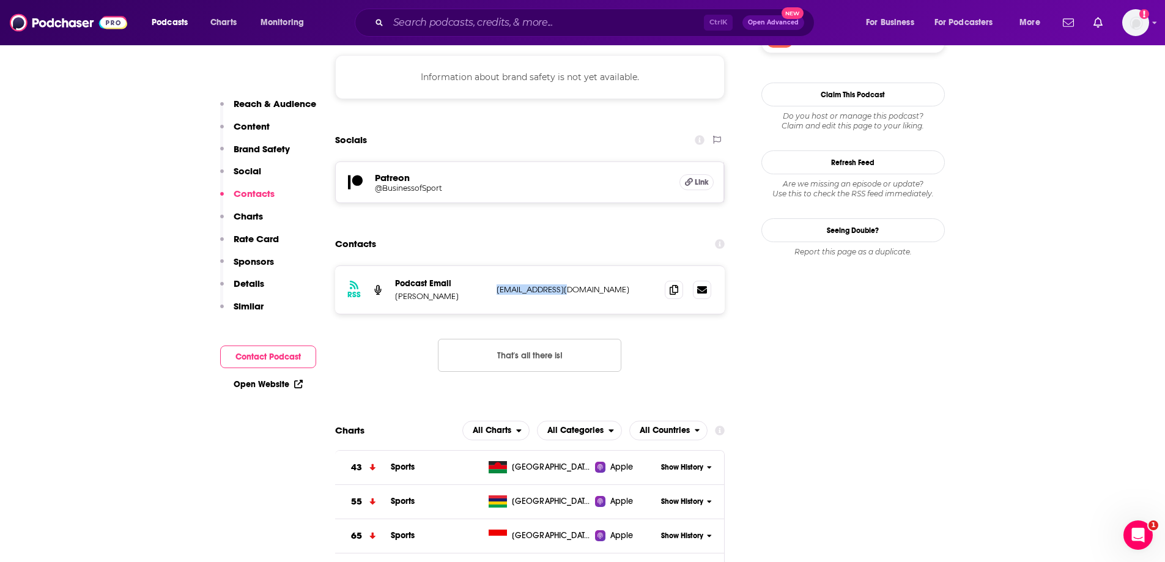
drag, startPoint x: 575, startPoint y: 228, endPoint x: 497, endPoint y: 231, distance: 77.7
click at [497, 284] on p "[EMAIL_ADDRESS][DOMAIN_NAME]" at bounding box center [576, 289] width 159 height 10
copy p "[EMAIL_ADDRESS][DOMAIN_NAME]"
